Goal: Task Accomplishment & Management: Manage account settings

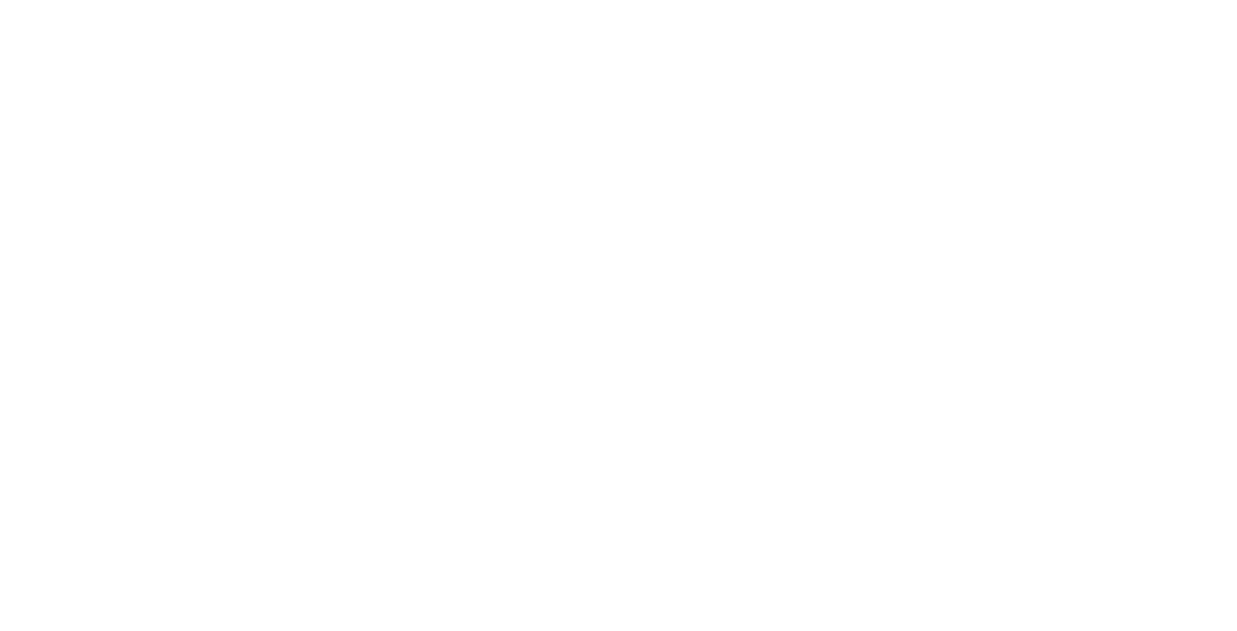
type input "**********"
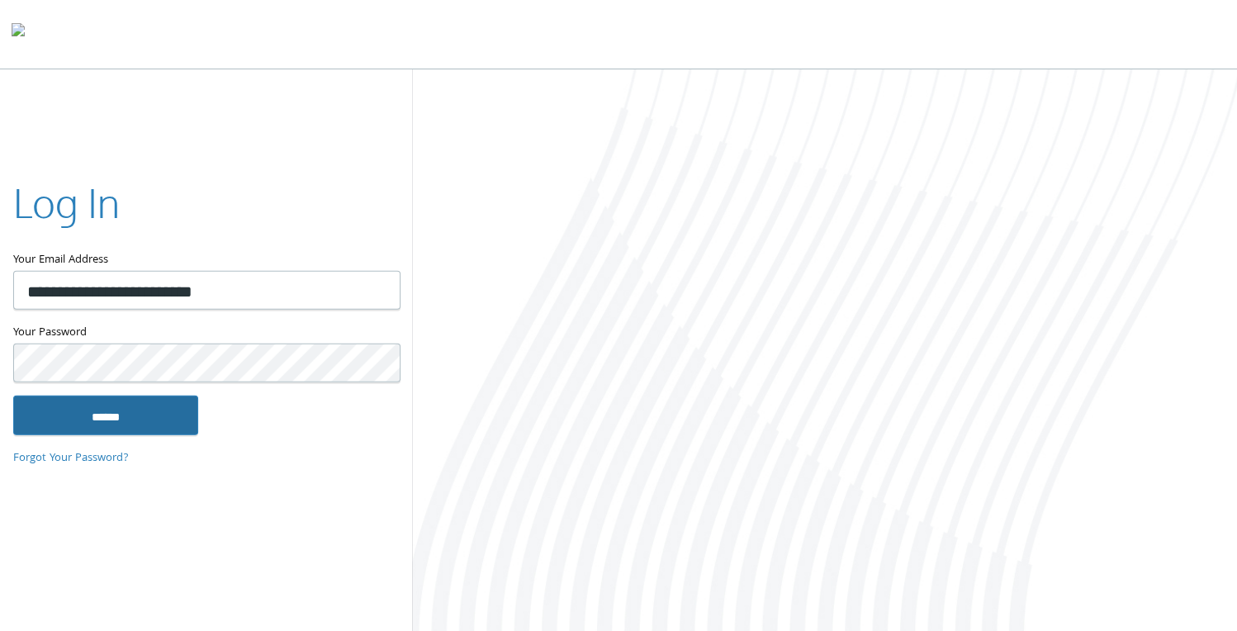
click at [105, 418] on input "******" at bounding box center [105, 415] width 185 height 40
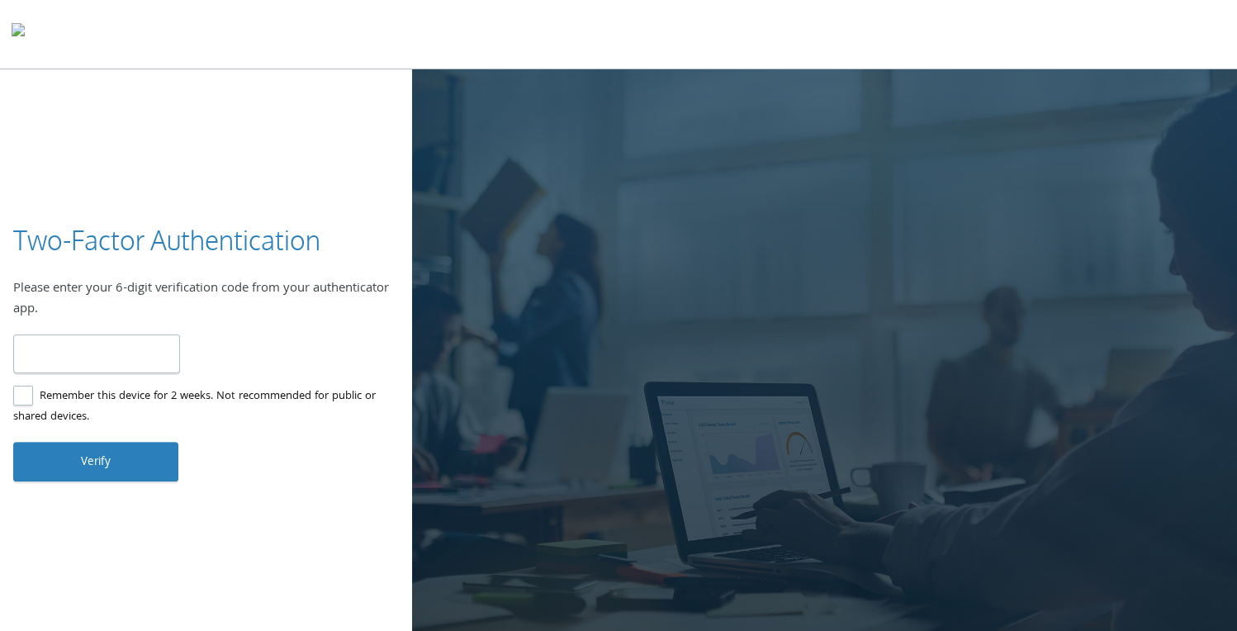
type input "******"
